Goal: Information Seeking & Learning: Learn about a topic

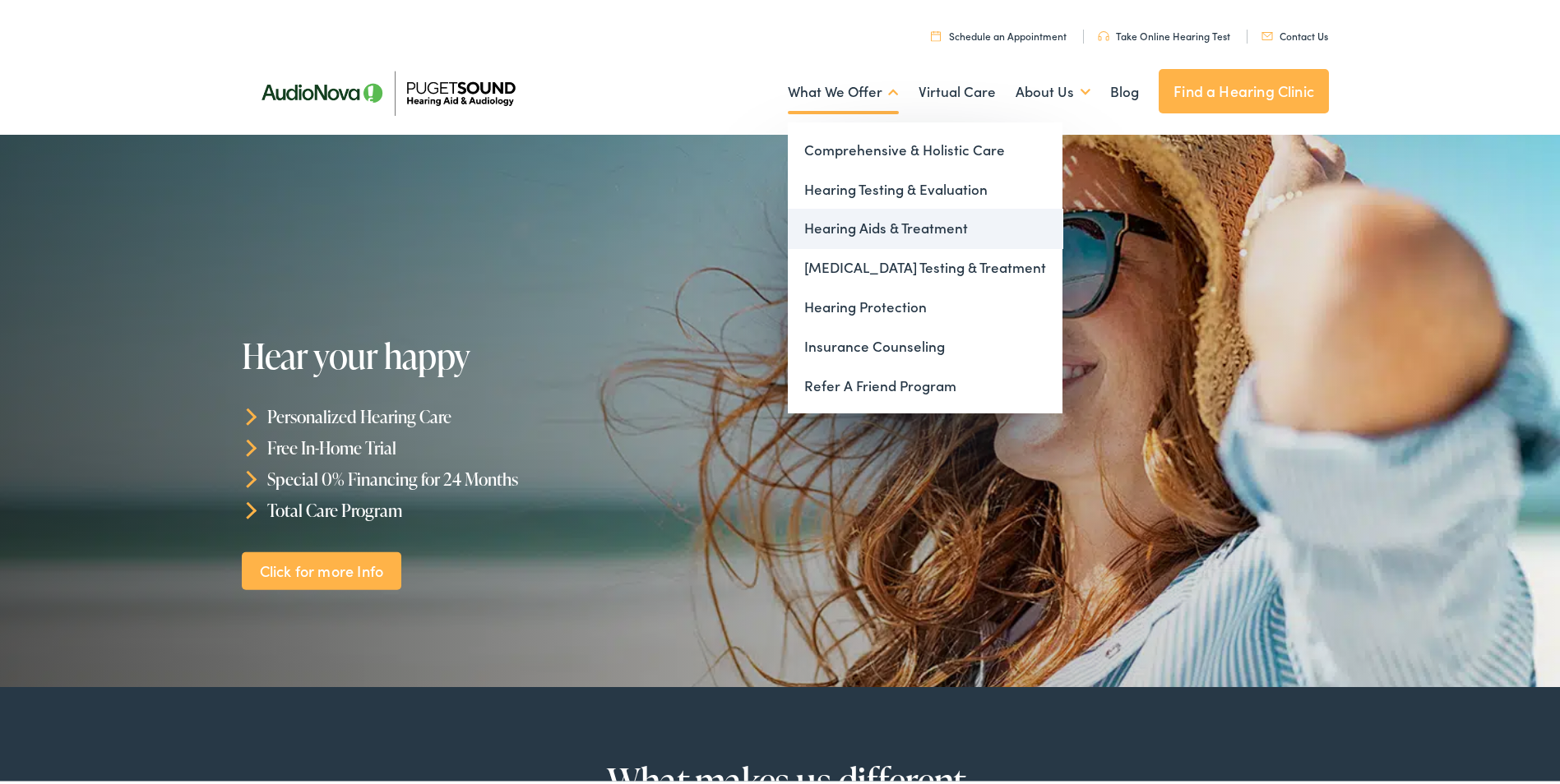
click at [909, 216] on link "Hearing Aids & Treatment" at bounding box center [925, 225] width 275 height 40
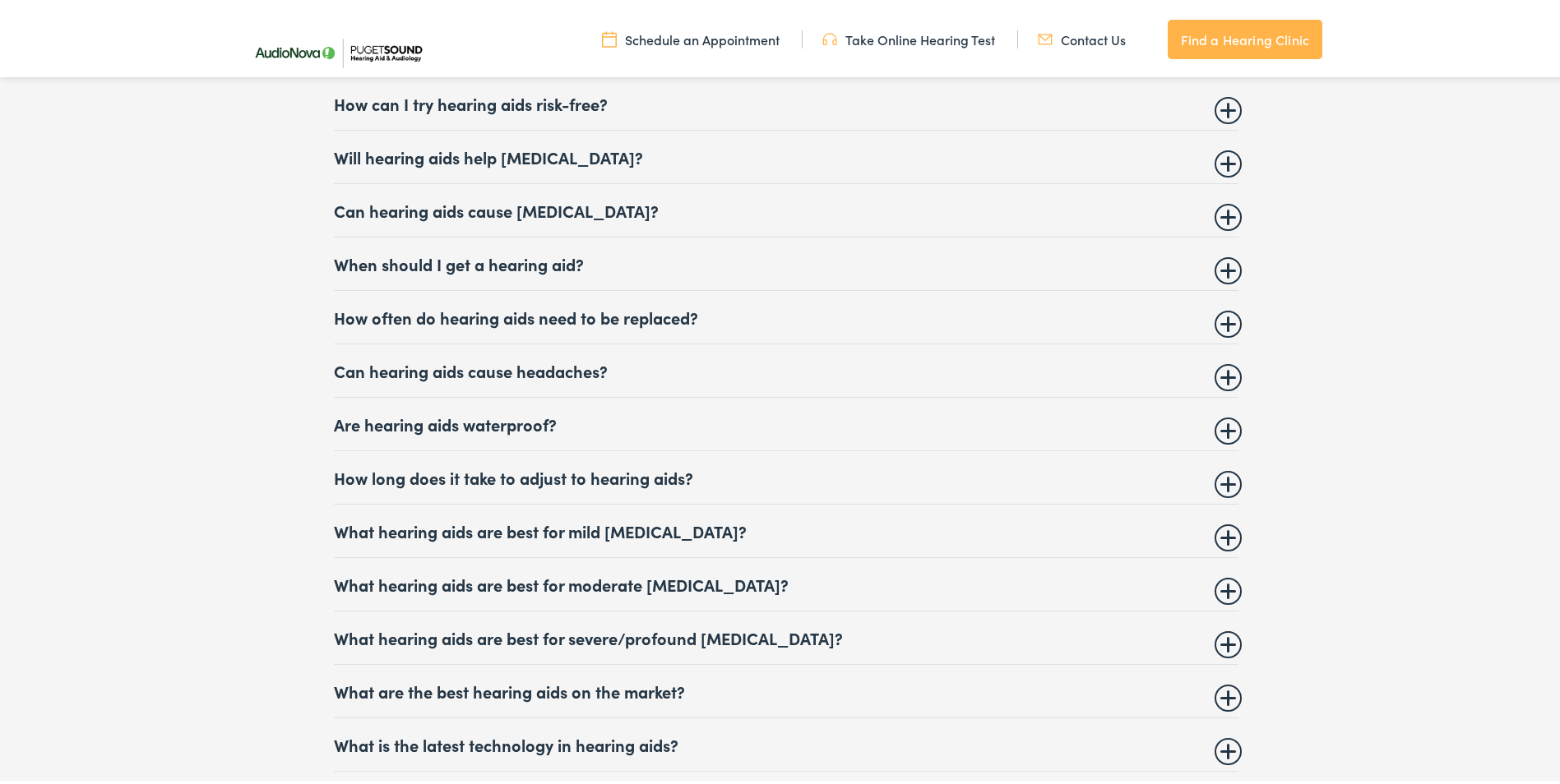
scroll to position [6576, 0]
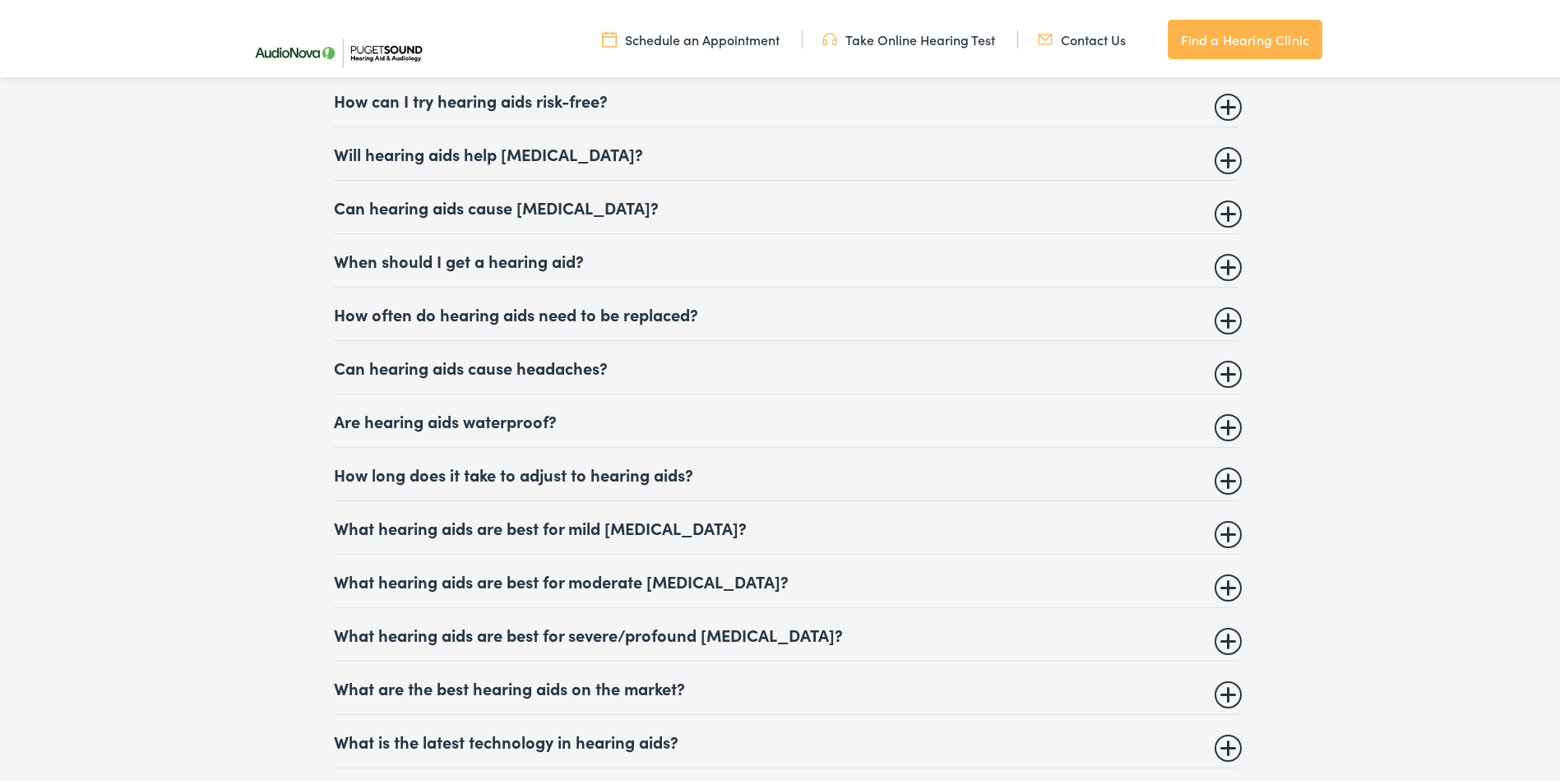
click at [507, 412] on summary "Are hearing aids waterproof?" at bounding box center [786, 417] width 904 height 19
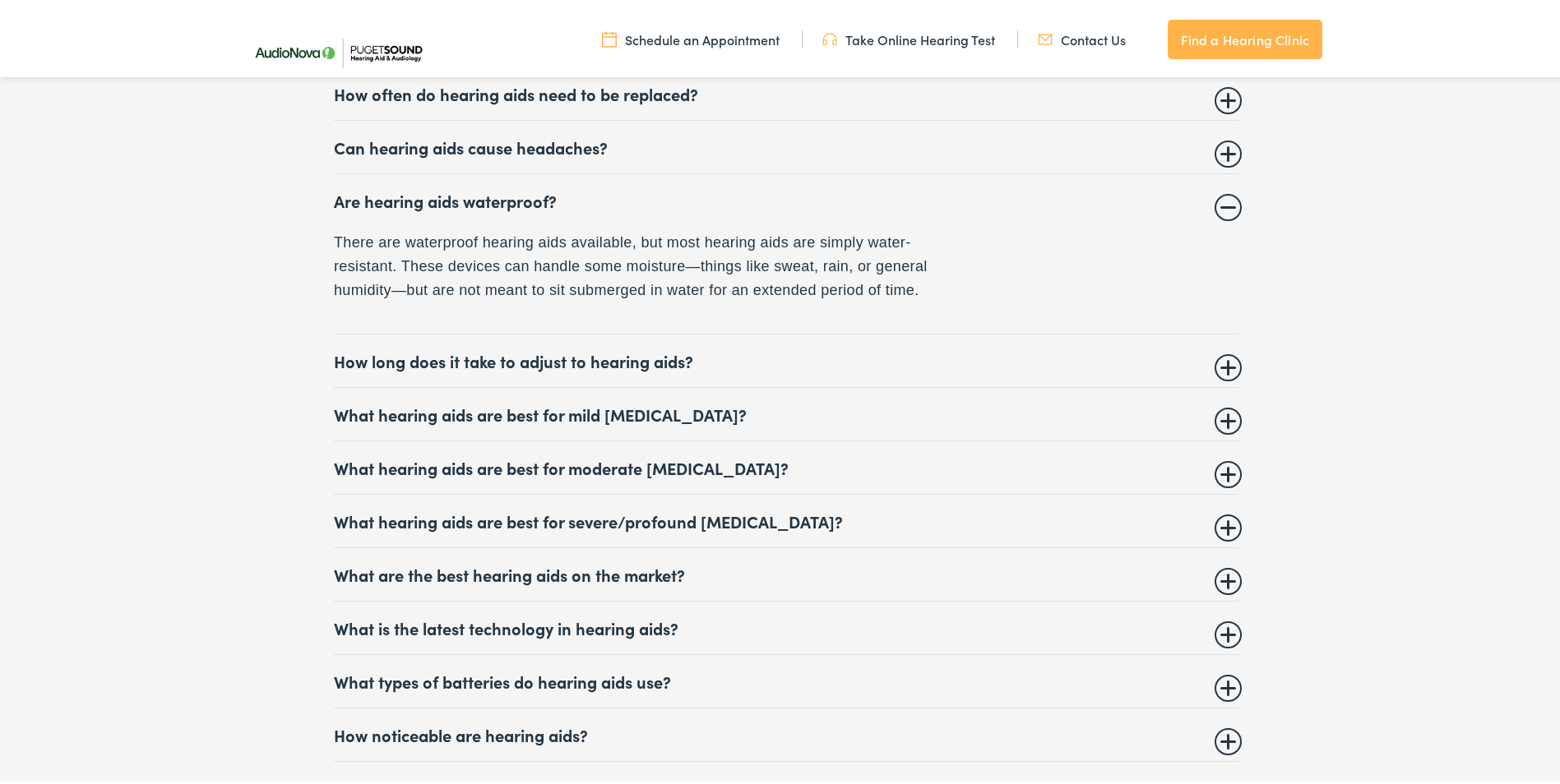
scroll to position [6823, 0]
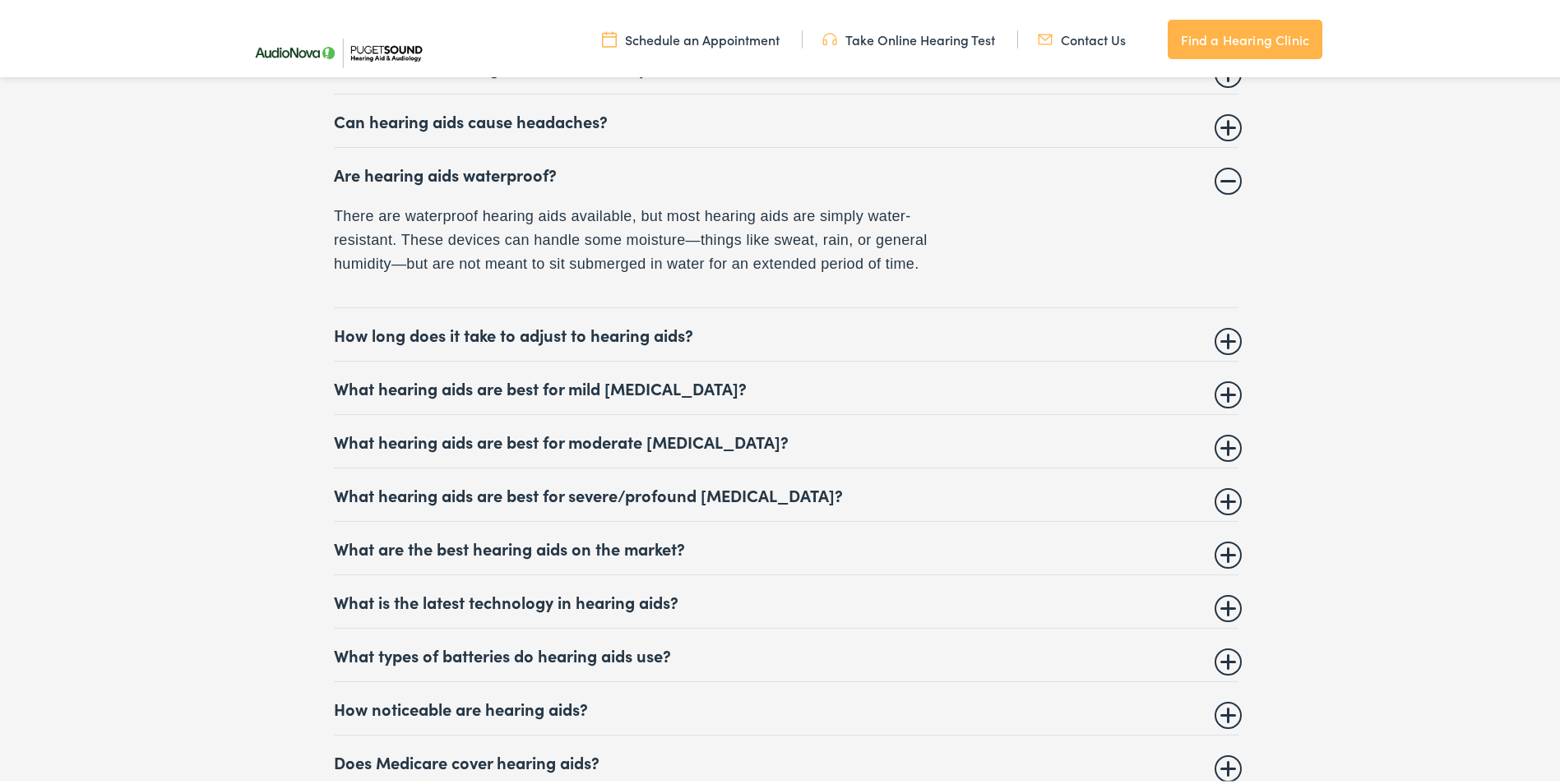
click at [706, 434] on summary "What hearing aids are best for moderate hearing loss?" at bounding box center [786, 437] width 904 height 19
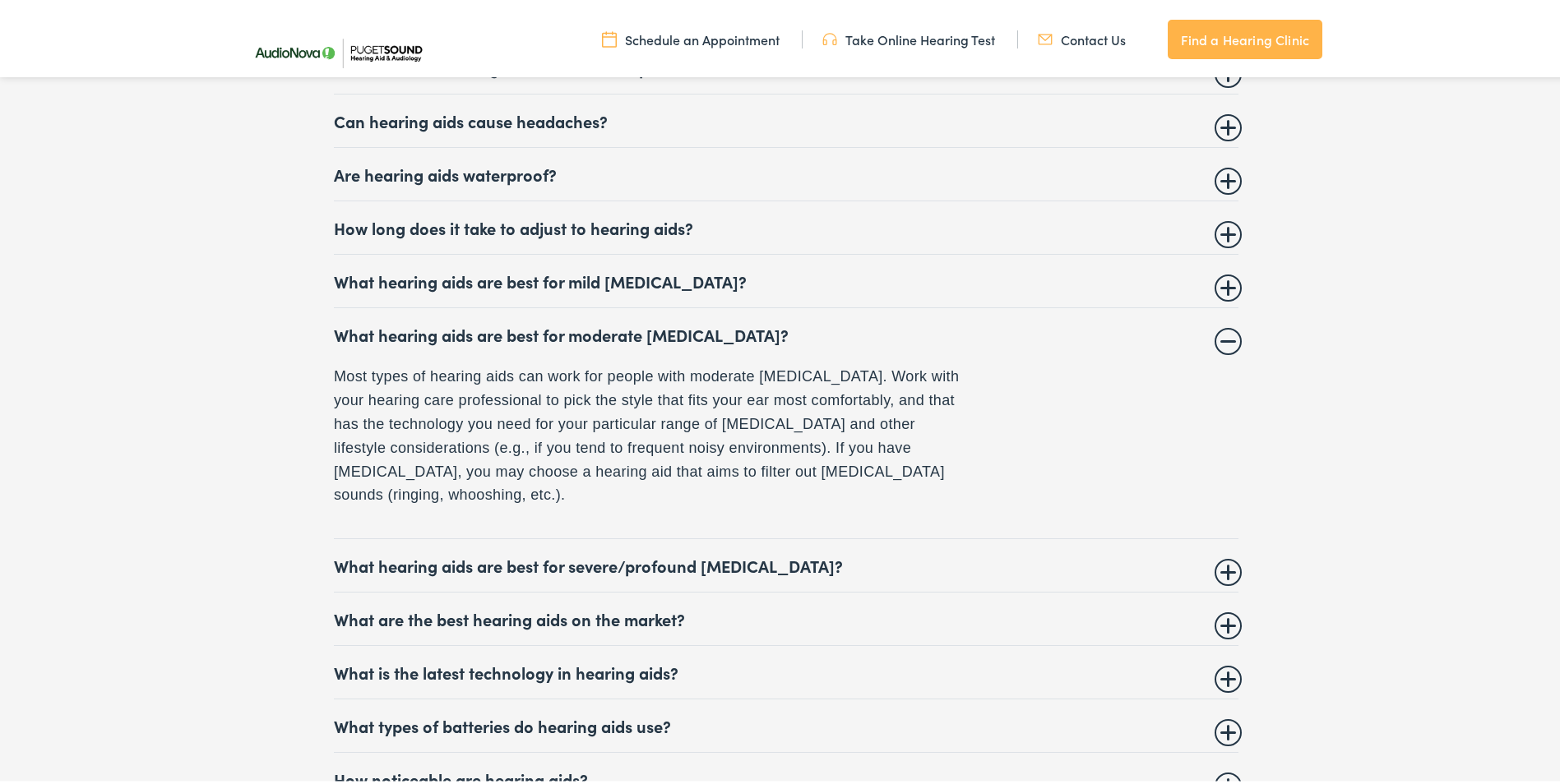
click at [705, 553] on summary "What hearing aids are best for severe/profound hearing loss?" at bounding box center [786, 562] width 904 height 19
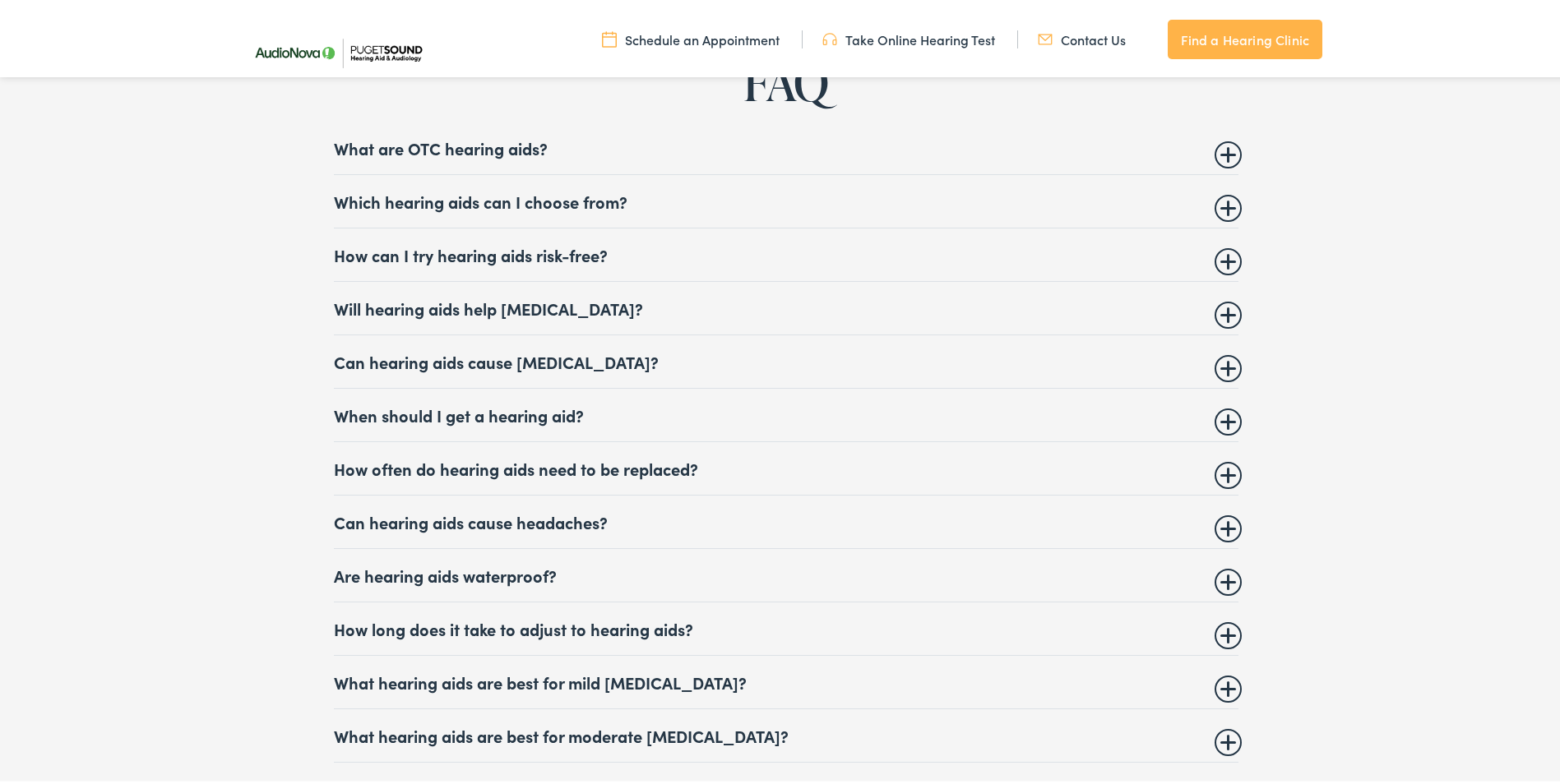
scroll to position [6166, 0]
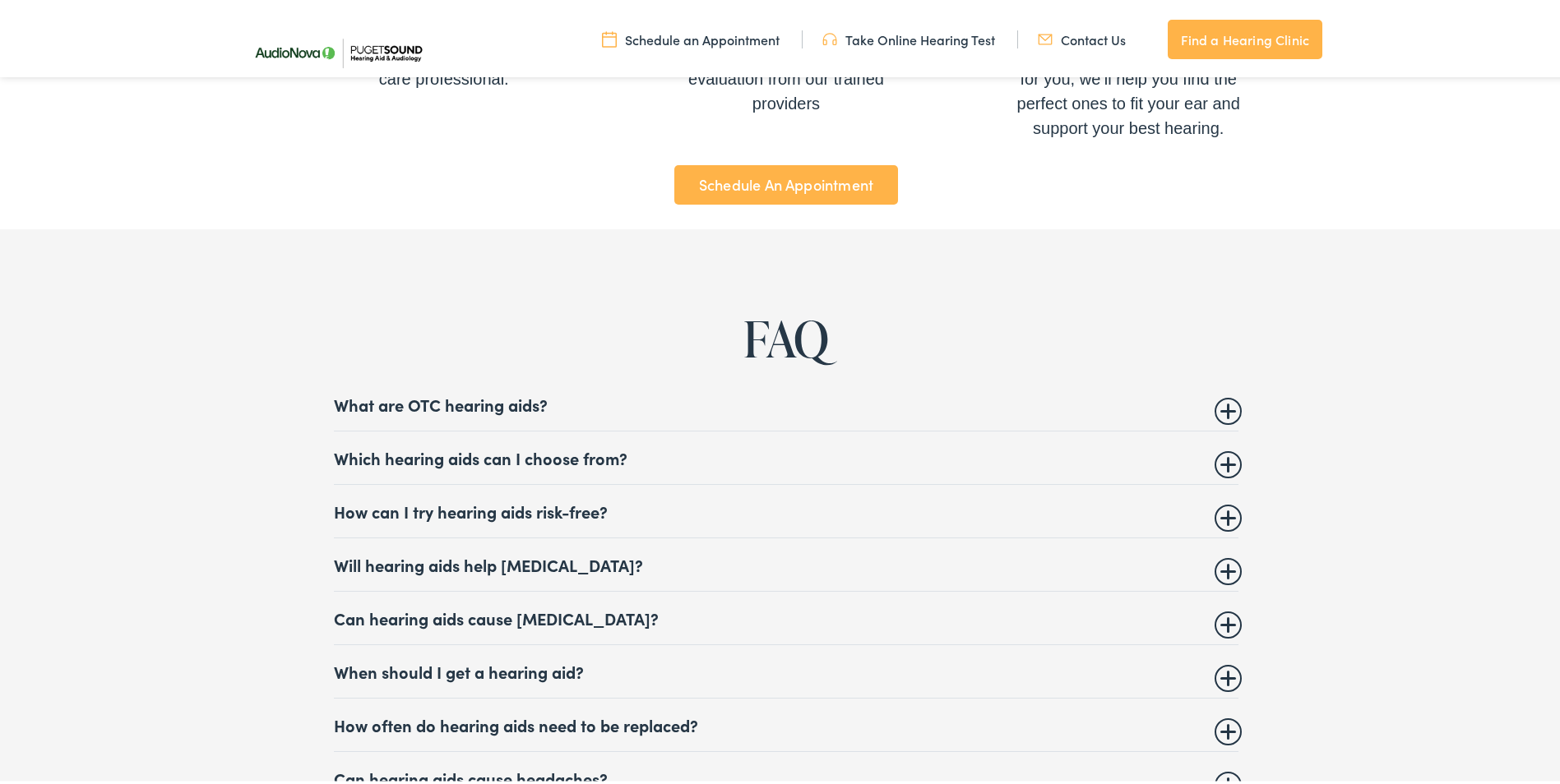
click at [1223, 38] on link "Find a Hearing Clinic" at bounding box center [1245, 36] width 154 height 40
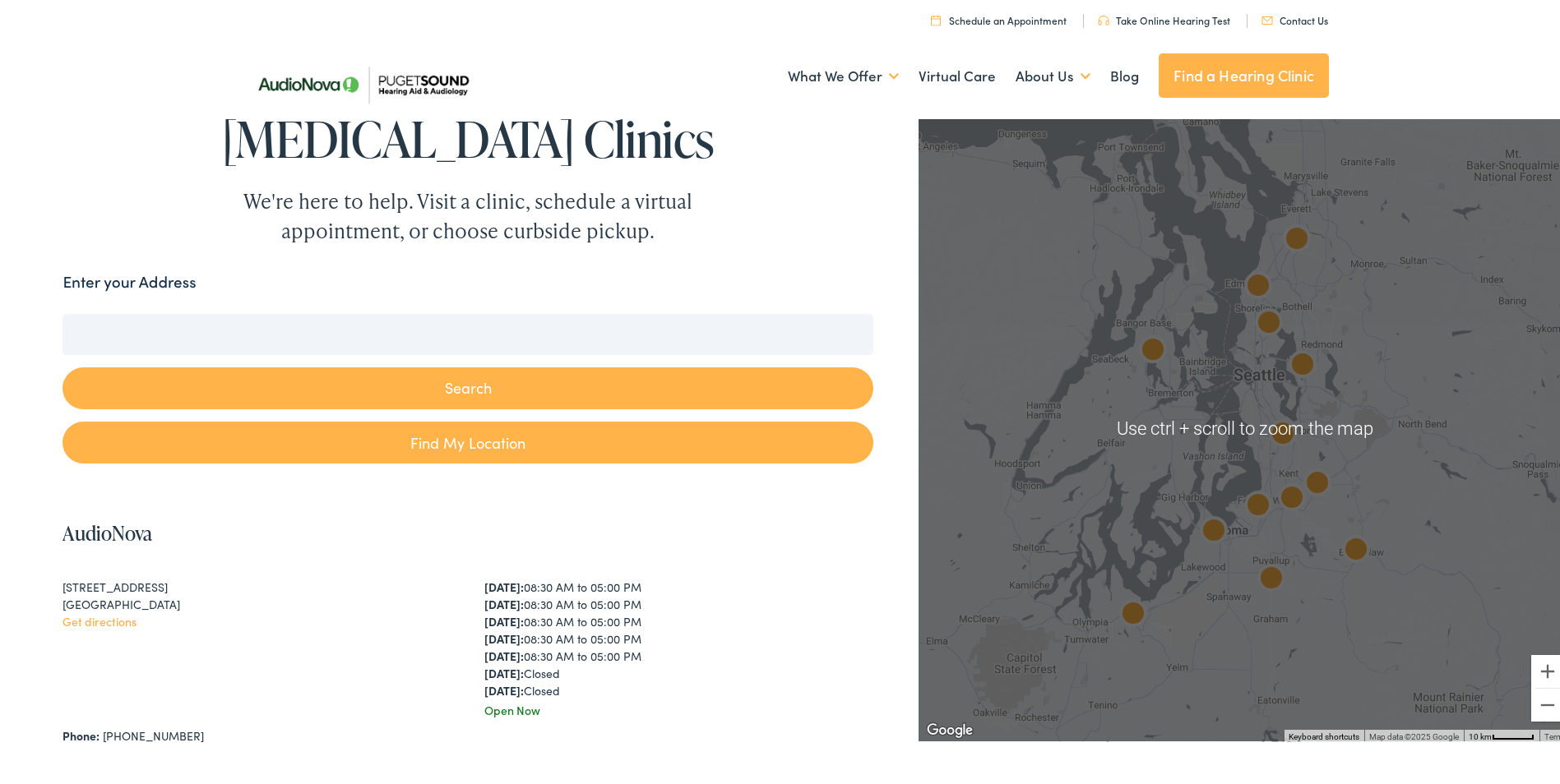
scroll to position [82, 0]
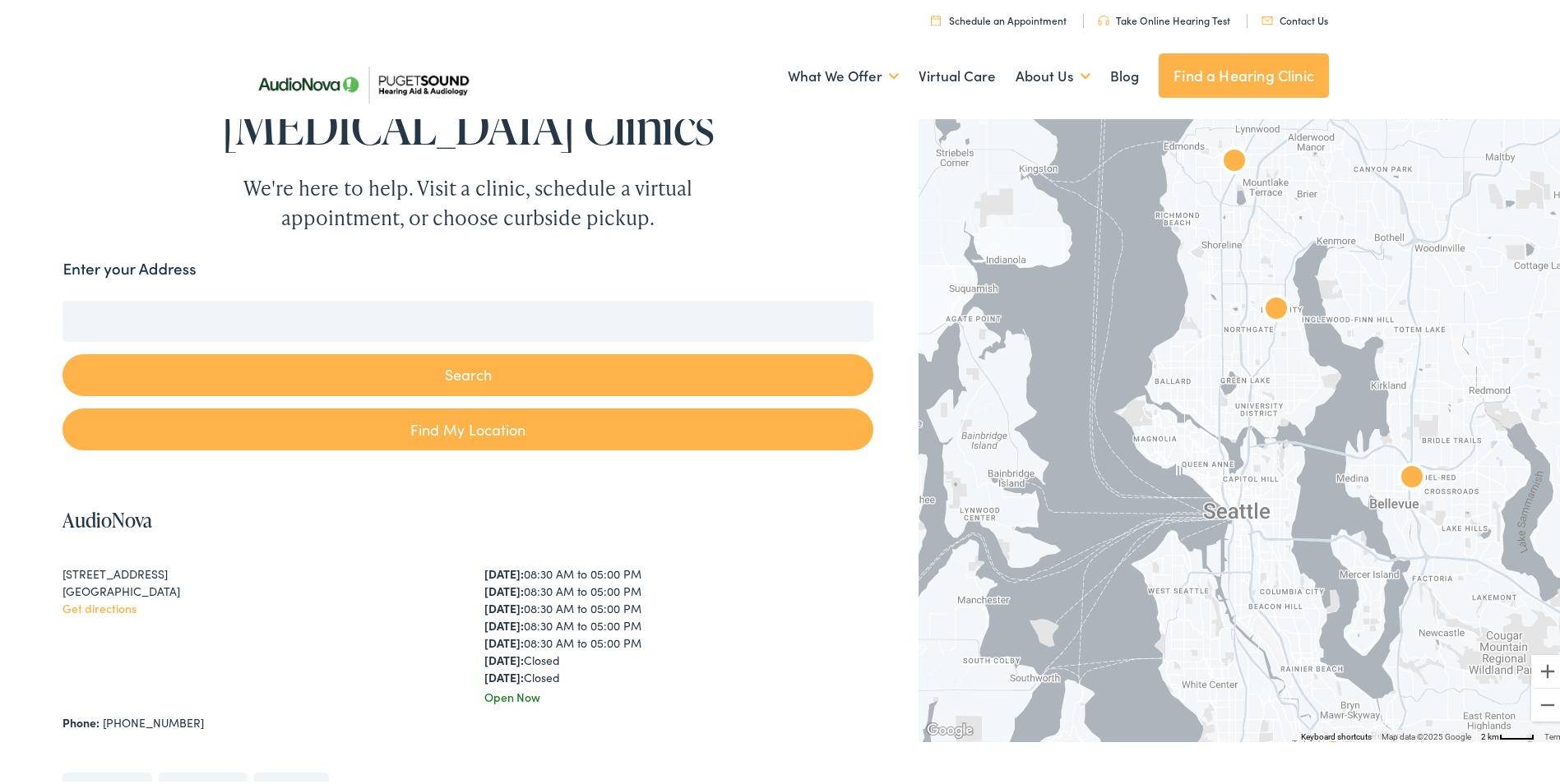
drag, startPoint x: 1271, startPoint y: 320, endPoint x: 1281, endPoint y: 366, distance: 47.1
click at [1281, 366] on div at bounding box center [1245, 424] width 654 height 627
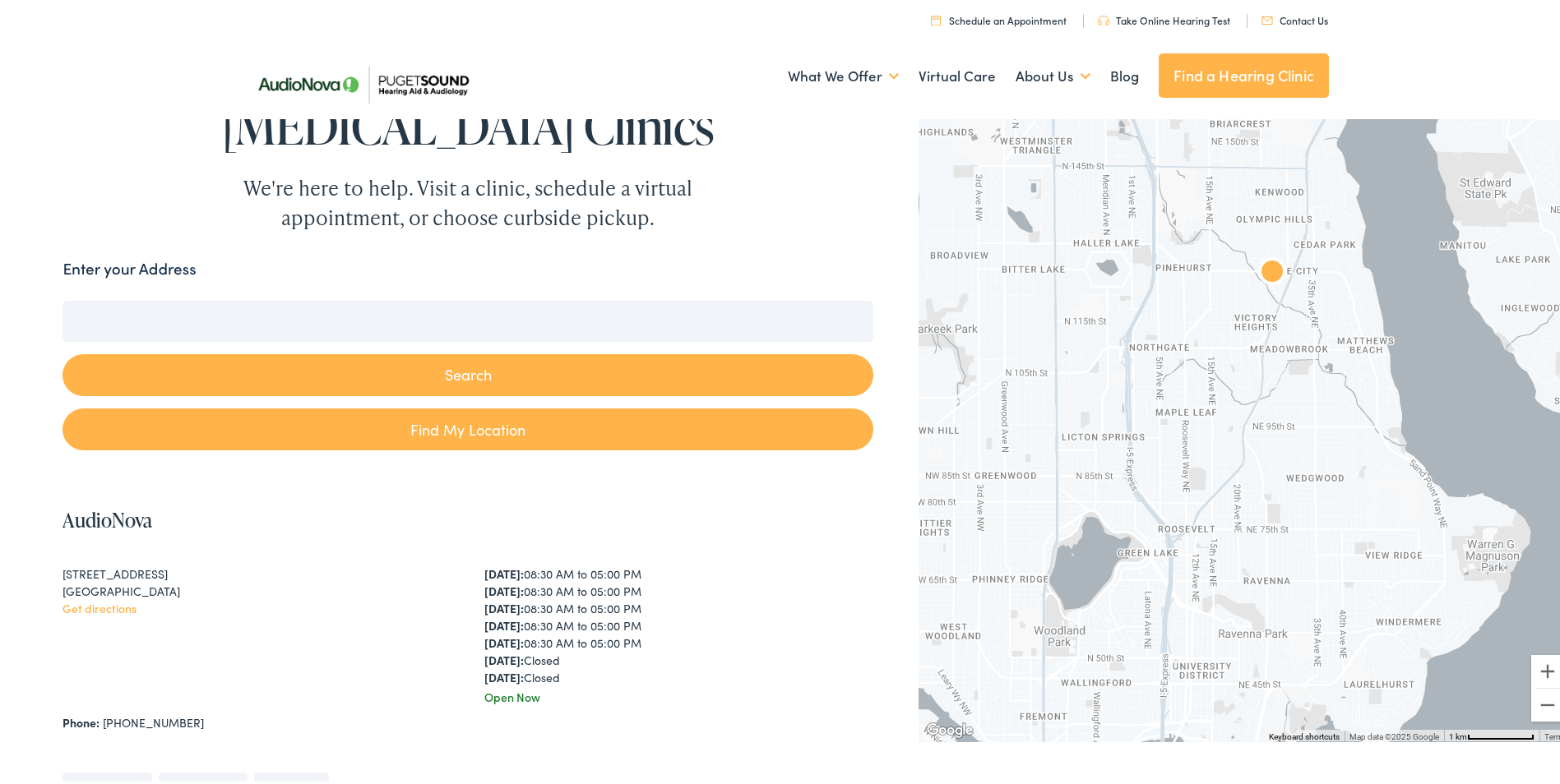
drag, startPoint x: 1280, startPoint y: 307, endPoint x: 1284, endPoint y: 389, distance: 82.1
click at [1284, 389] on div at bounding box center [1245, 424] width 654 height 627
click at [1262, 281] on img "AudioNova" at bounding box center [1271, 272] width 53 height 53
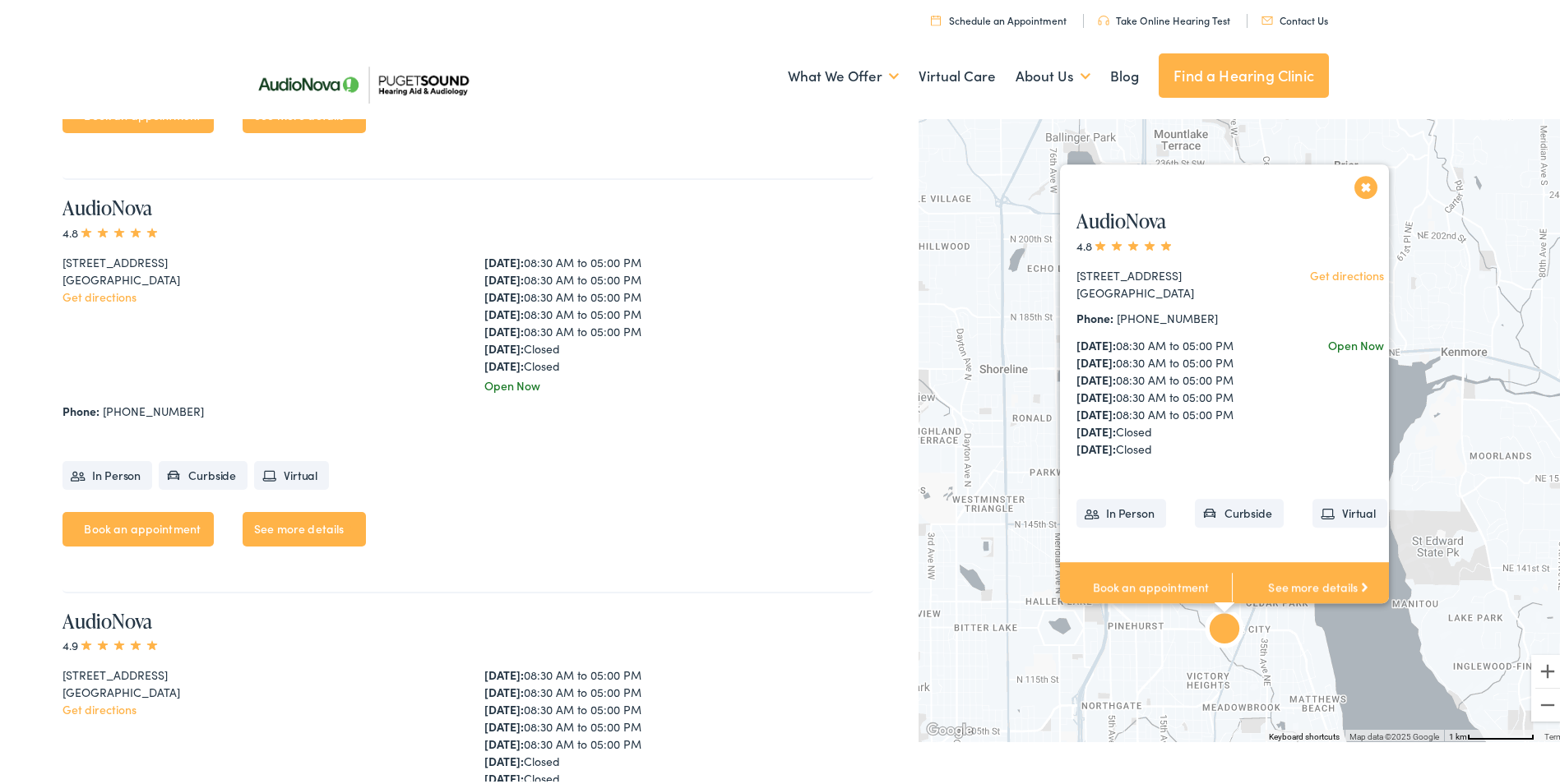
scroll to position [4143, 0]
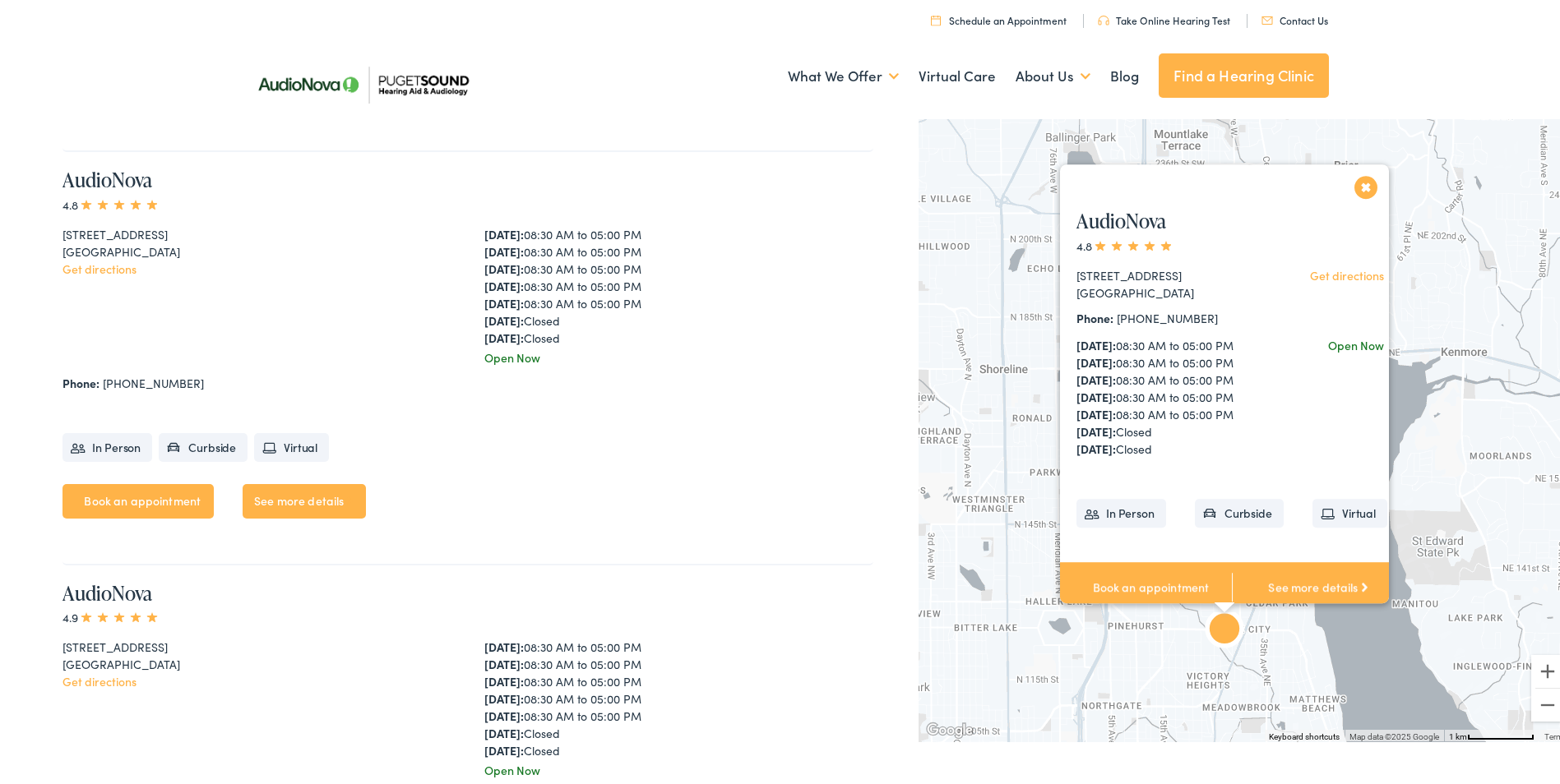
click at [323, 502] on link "See more details" at bounding box center [303, 497] width 123 height 34
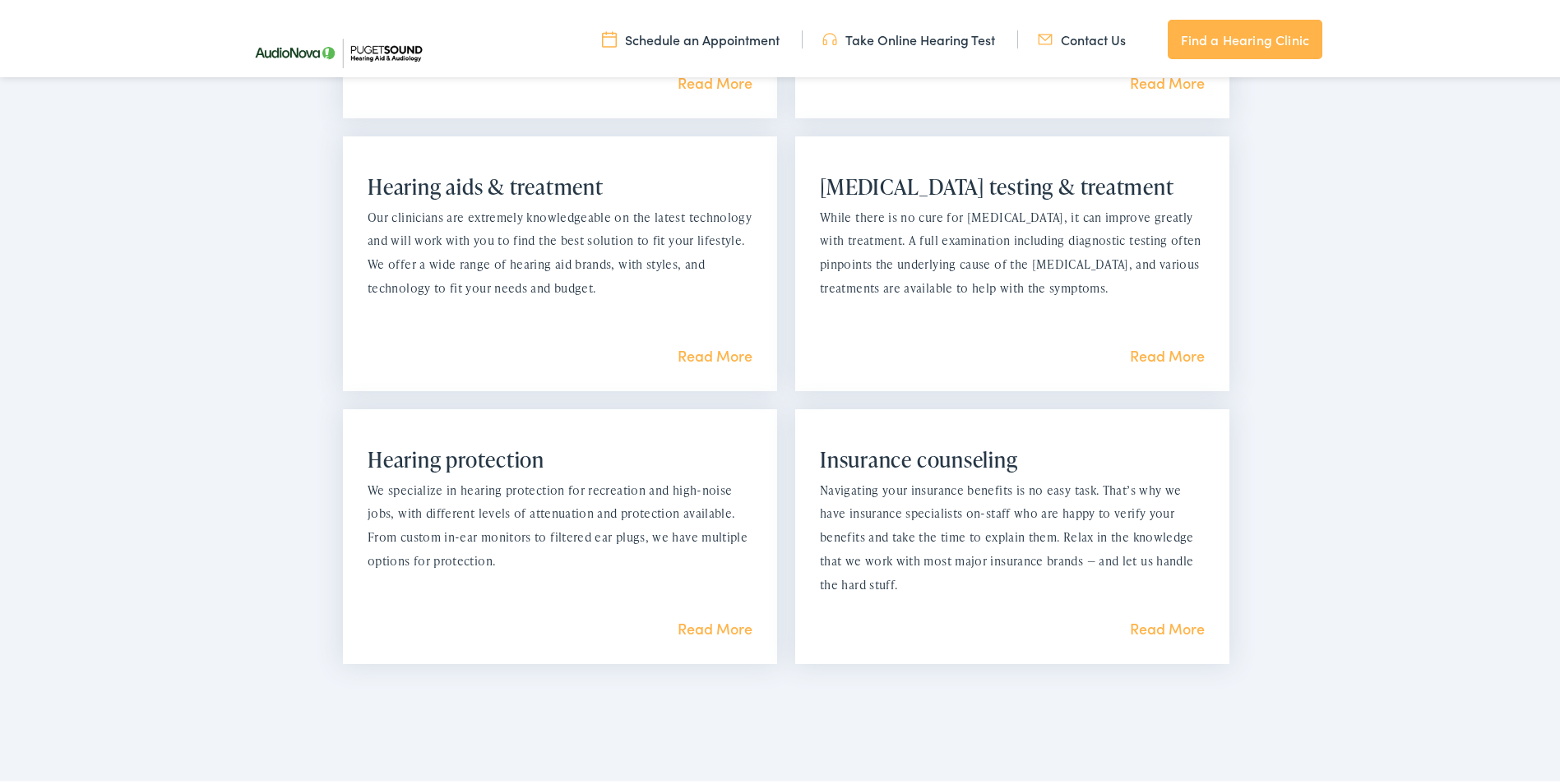
scroll to position [1398, 0]
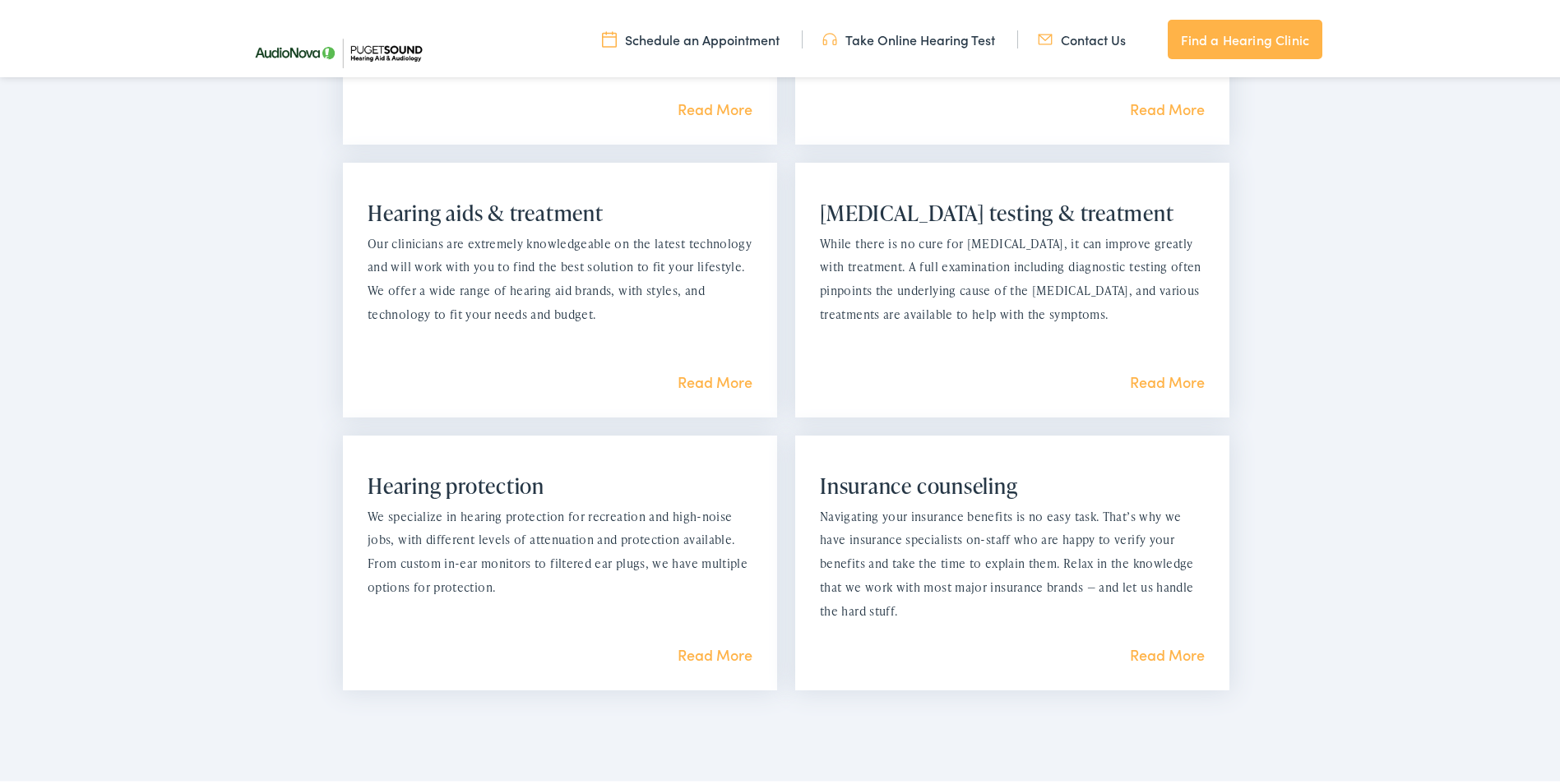
click at [686, 381] on link "Read More" at bounding box center [715, 378] width 75 height 20
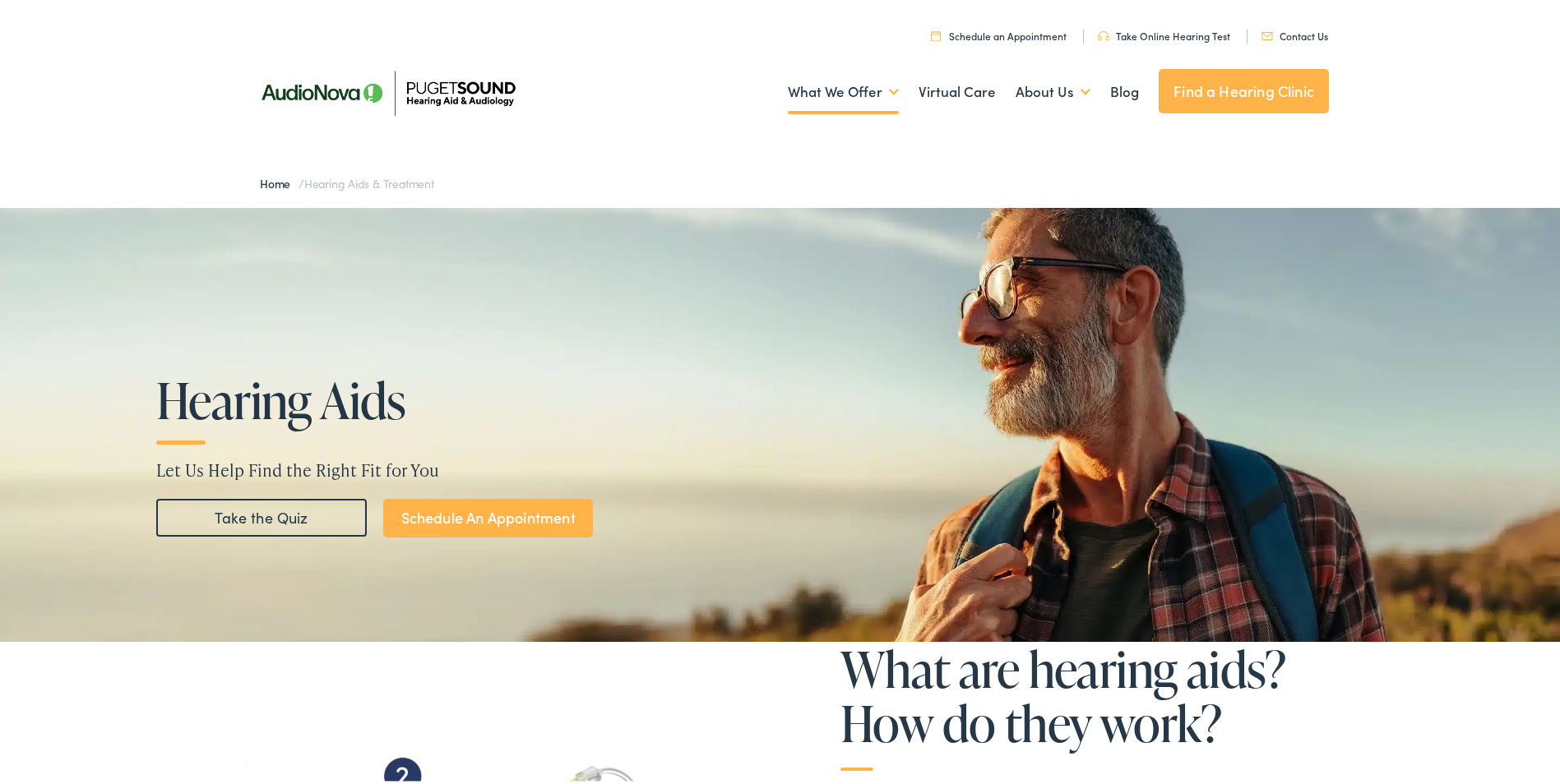
click at [367, 186] on span "Hearing Aids & Treatment" at bounding box center [369, 180] width 129 height 17
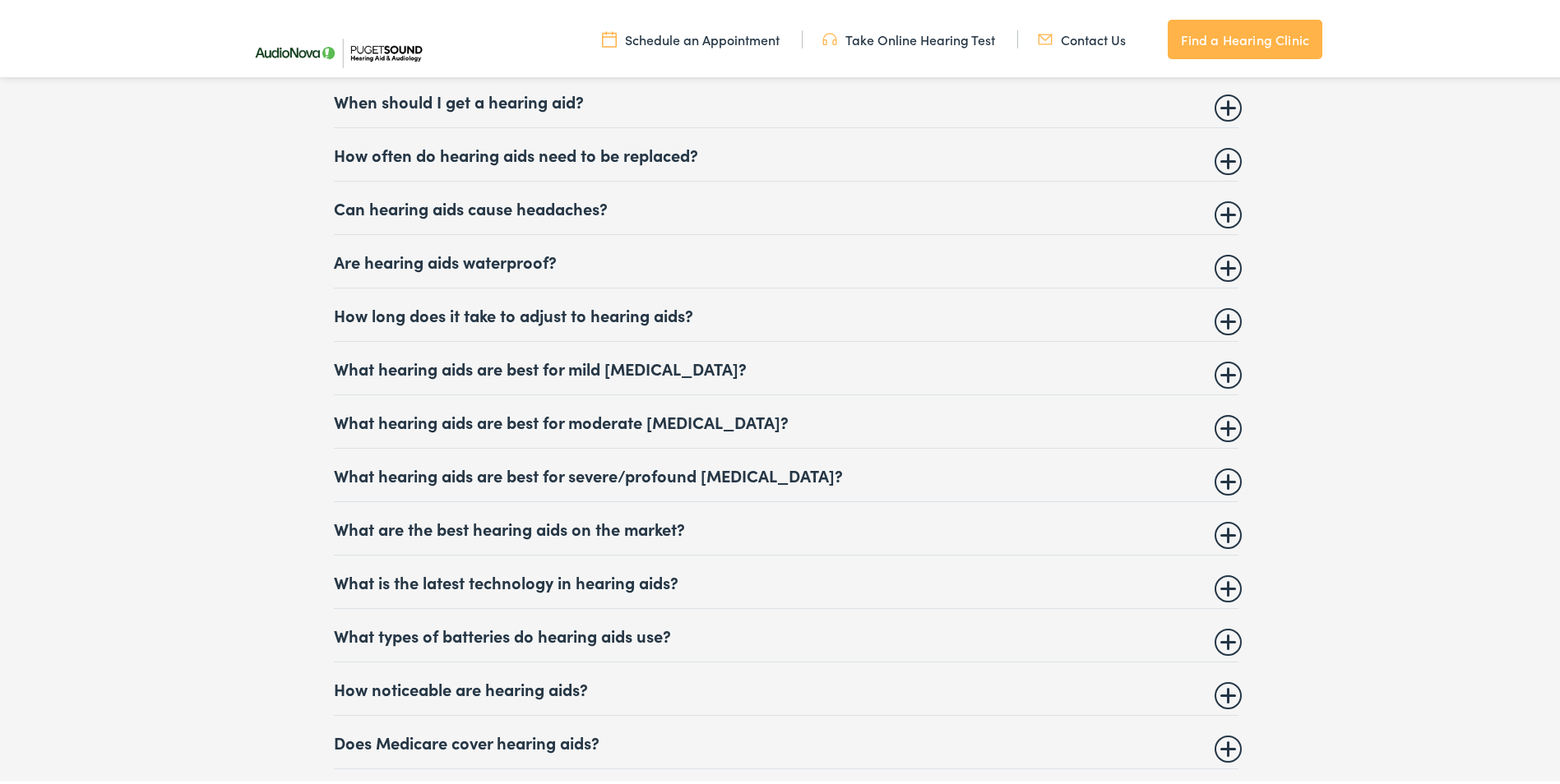
scroll to position [6741, 0]
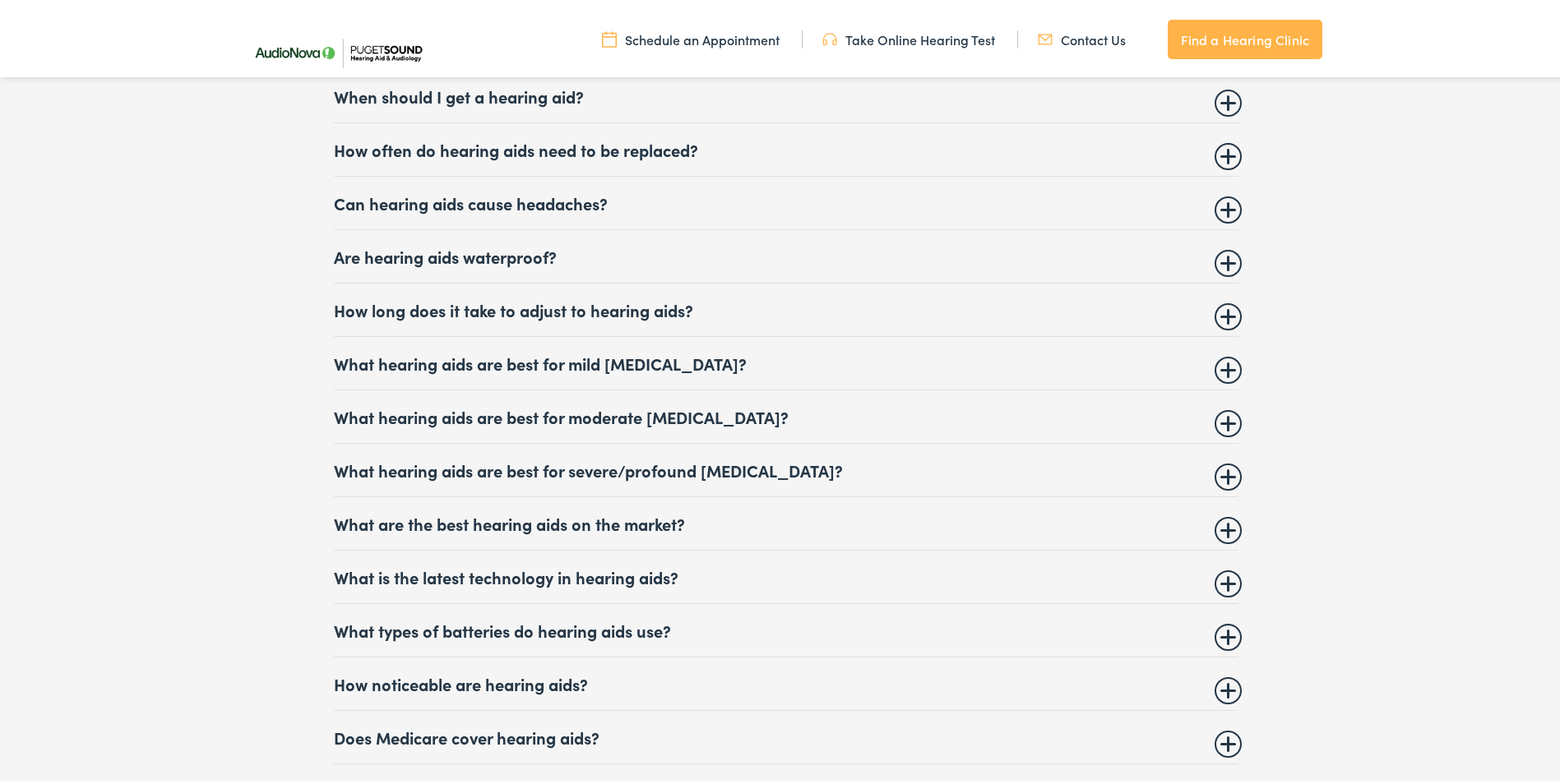
click at [1218, 39] on link "Find a Hearing Clinic" at bounding box center [1245, 36] width 154 height 40
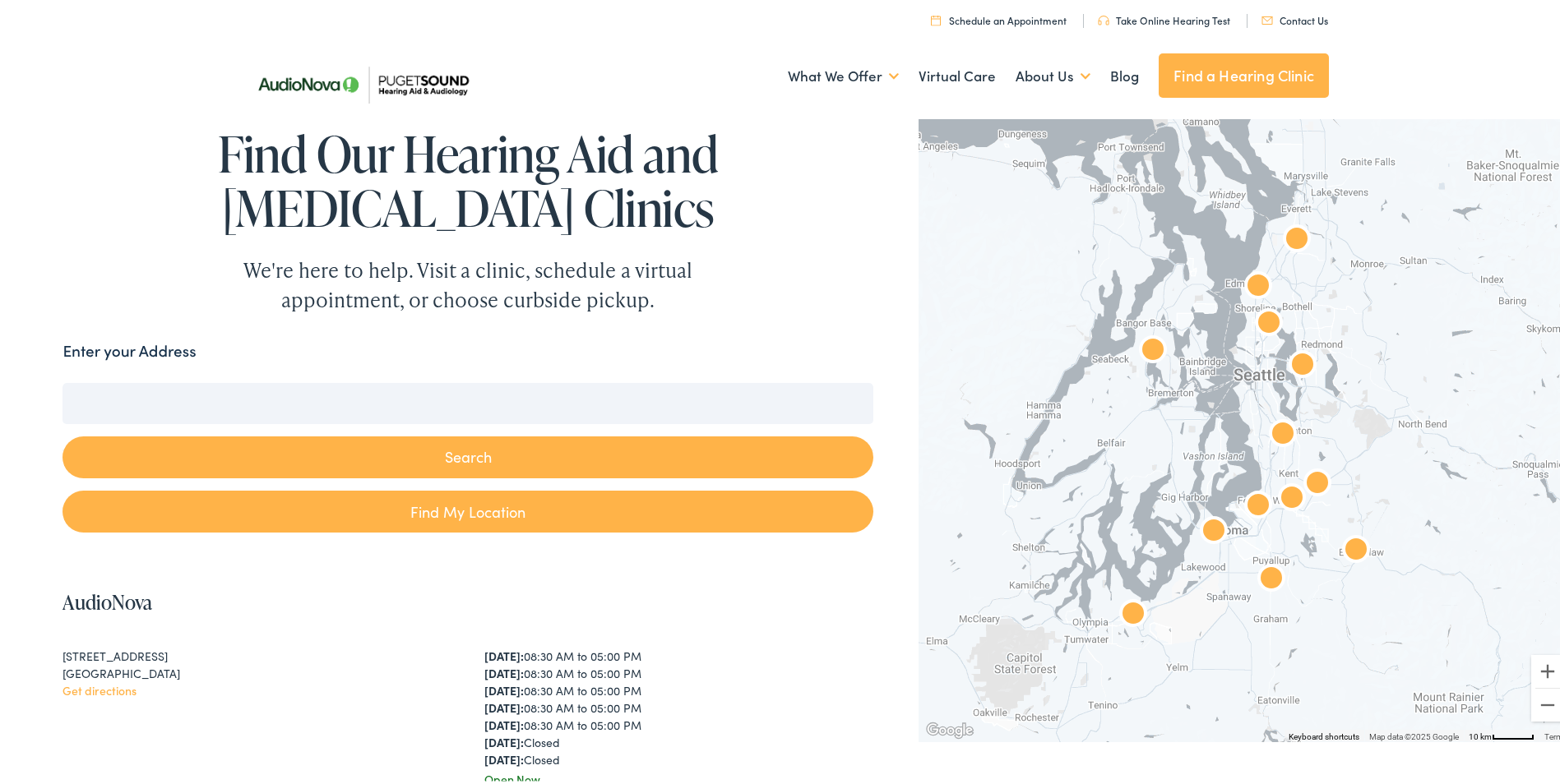
click at [1253, 320] on img "AudioNova" at bounding box center [1269, 321] width 53 height 53
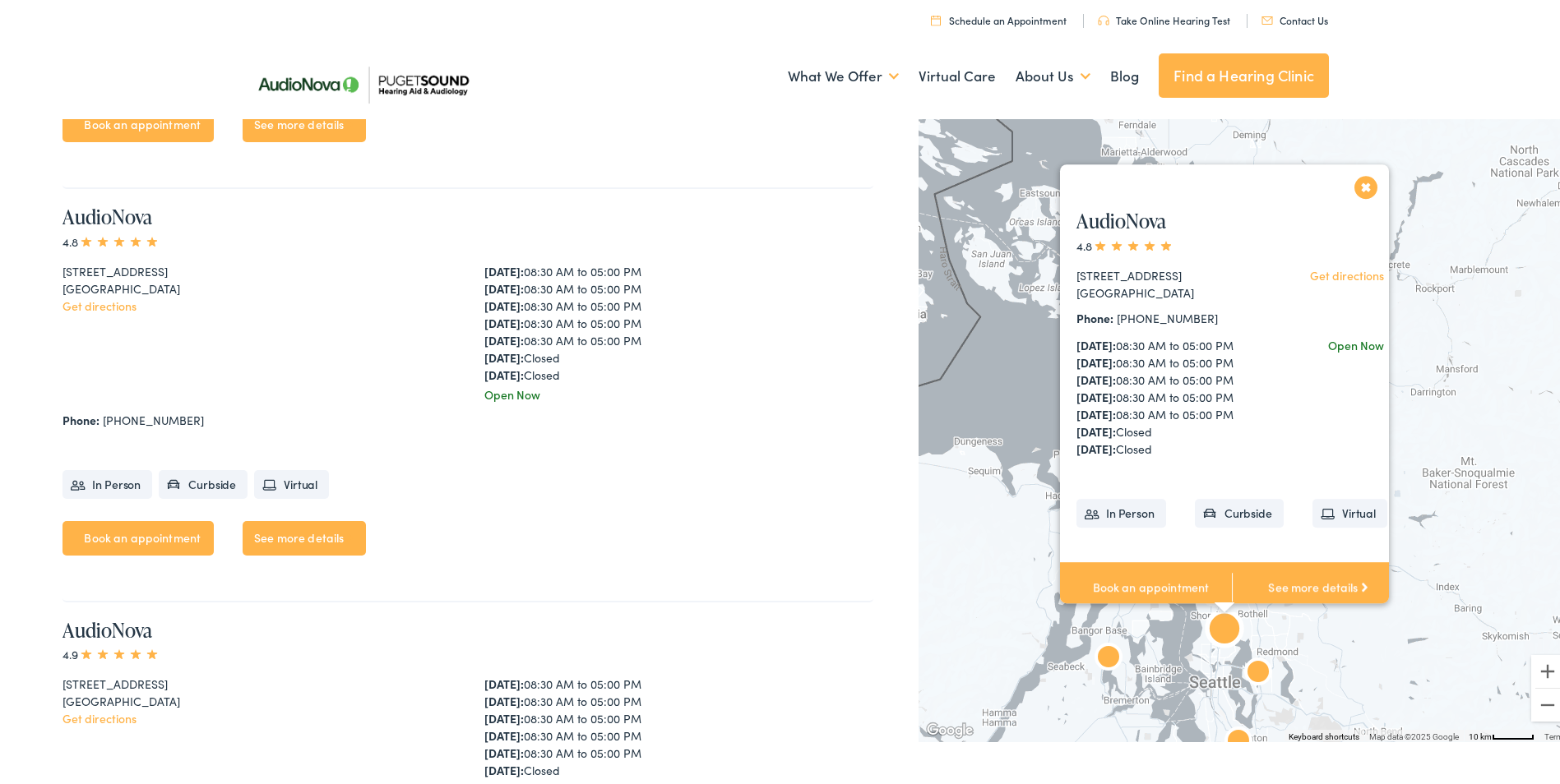
scroll to position [4143, 0]
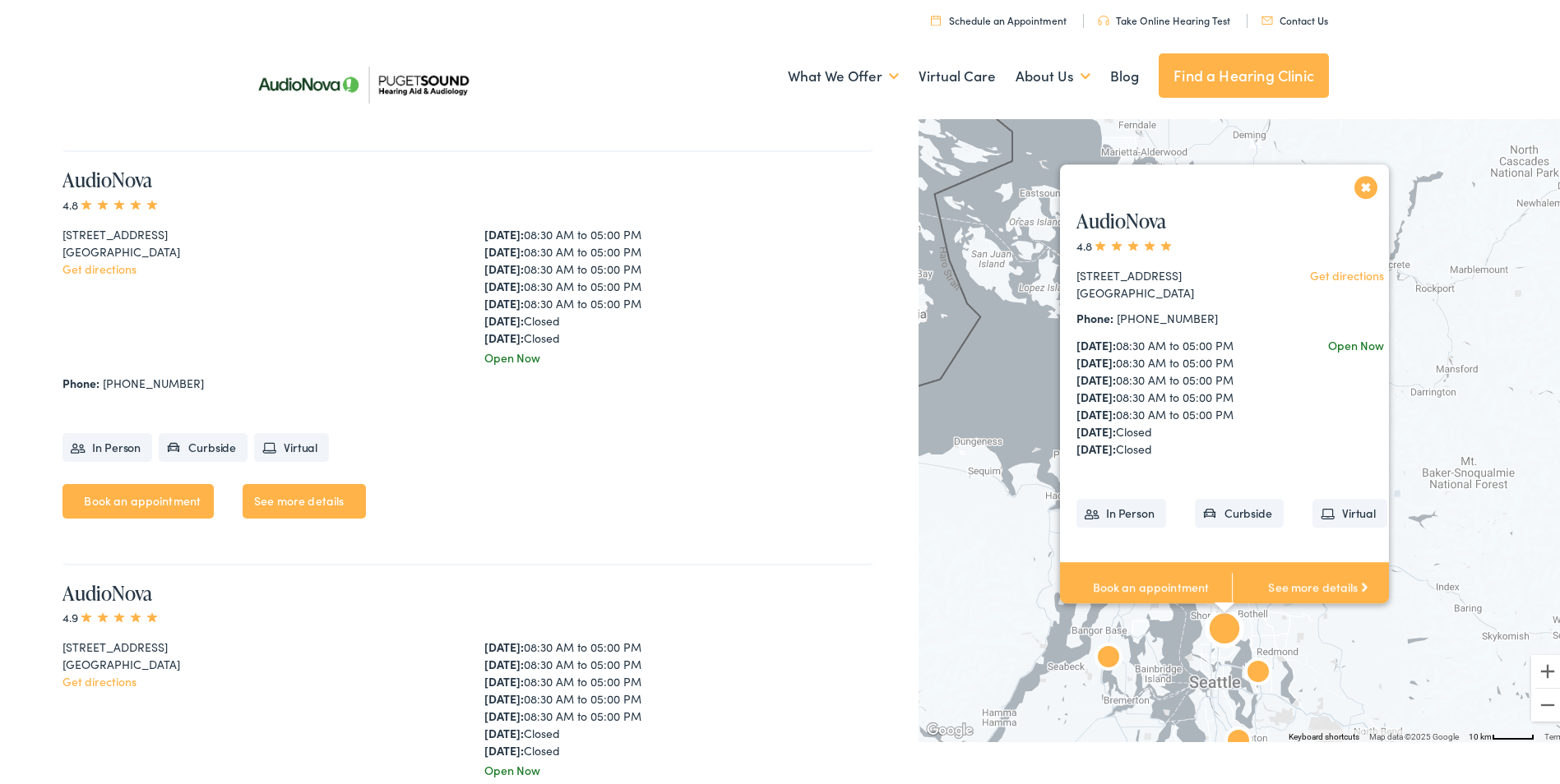
click at [315, 494] on link "See more details" at bounding box center [303, 497] width 123 height 34
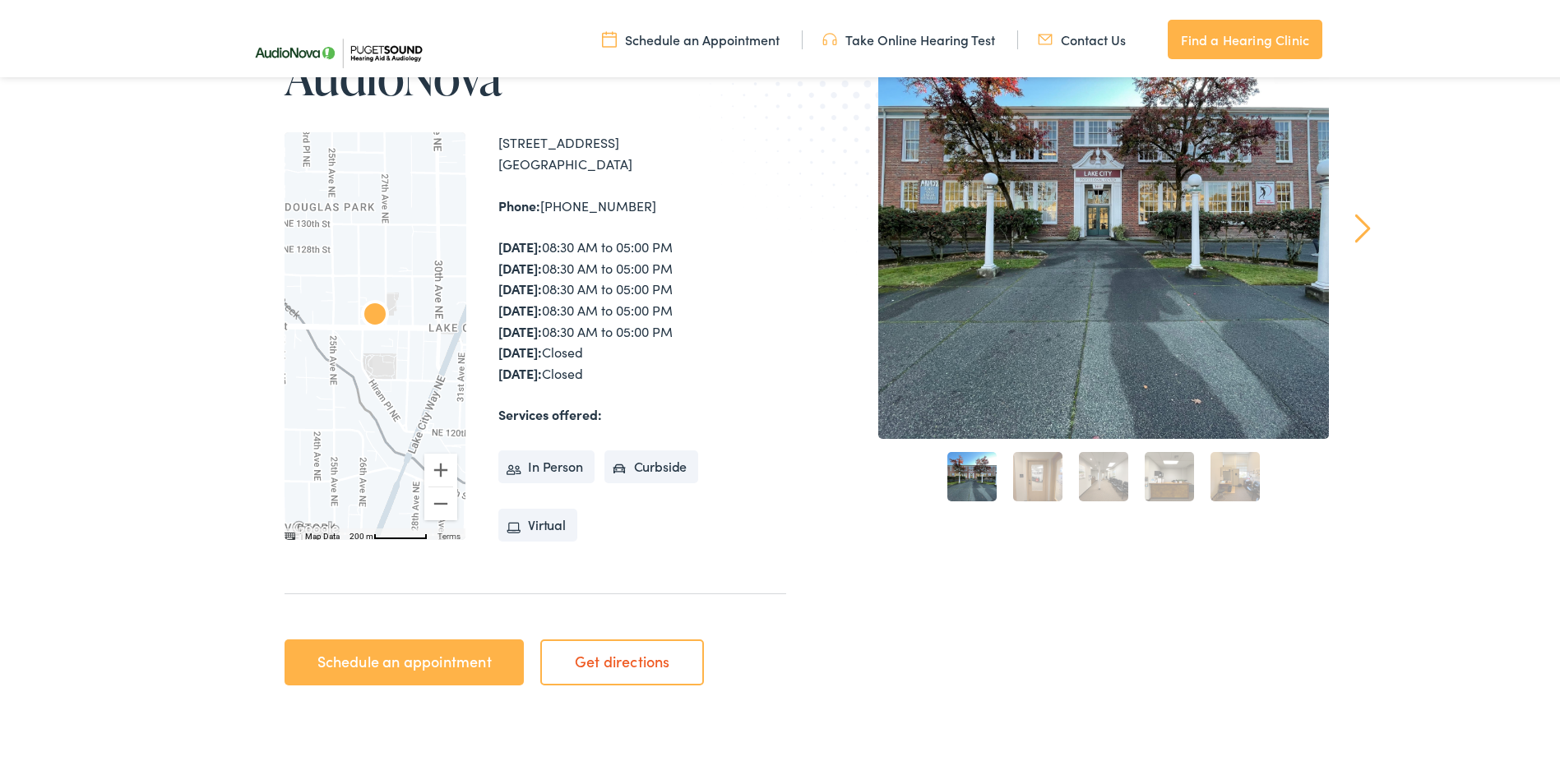
scroll to position [165, 0]
